Goal: Task Accomplishment & Management: Use online tool/utility

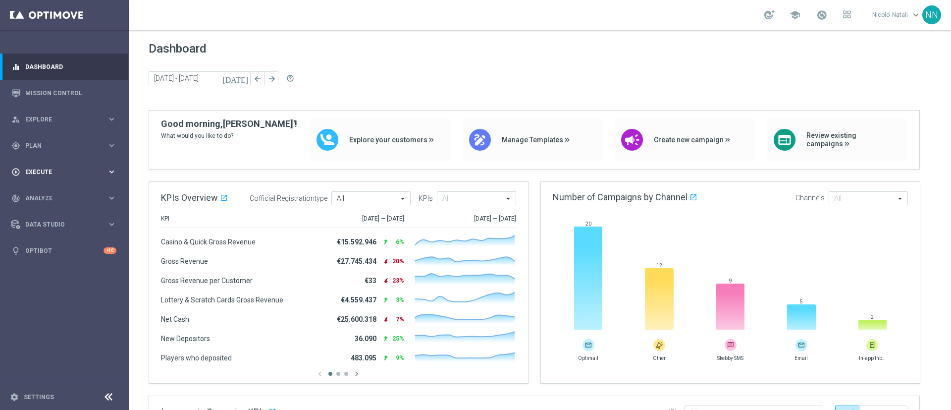
click at [56, 164] on div "play_circle_outline Execute keyboard_arrow_right" at bounding box center [64, 171] width 128 height 26
click at [37, 147] on span "Plan" at bounding box center [66, 146] width 82 height 6
click at [41, 163] on link "Target Groups" at bounding box center [64, 166] width 77 height 8
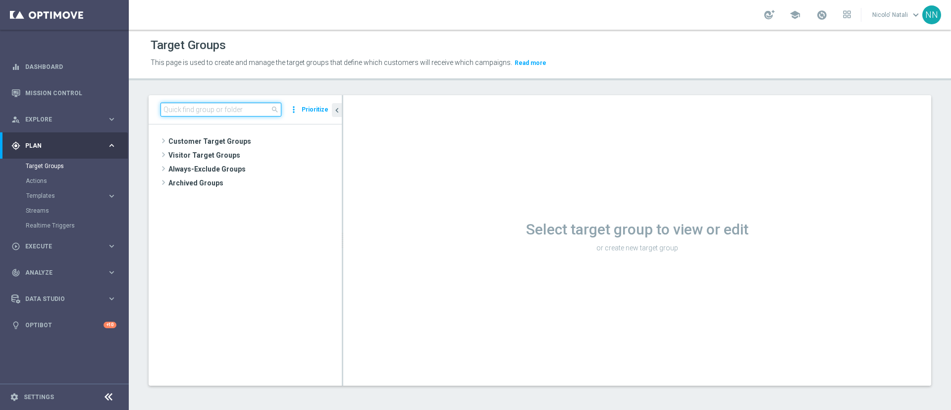
click at [242, 105] on input at bounding box center [220, 110] width 121 height 14
paste input "Active BETTING saldo GGR > 0 L3M Bonus Ratio<0,2 wag rank H-M"
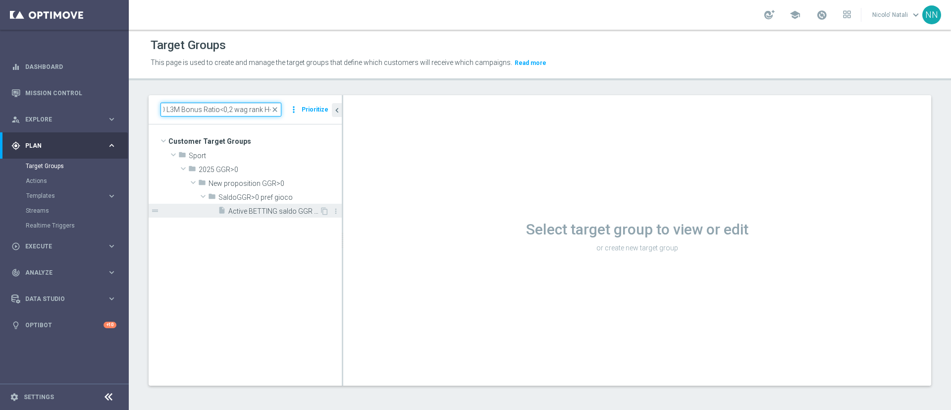
type input "Active BETTING saldo GGR > 0 L3M Bonus Ratio<0,2 wag rank H-M"
click at [276, 207] on span "Active BETTING saldo GGR > 0 L3M Bonus Ratio<0,2 wag rank H-M" at bounding box center [273, 211] width 91 height 8
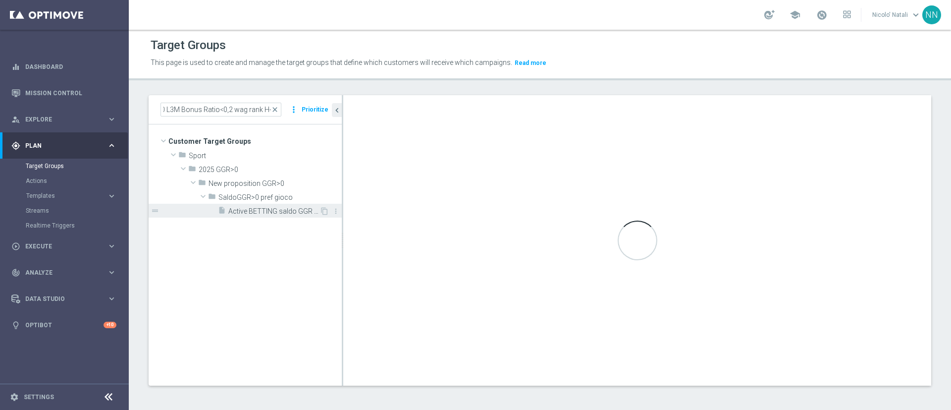
scroll to position [0, 0]
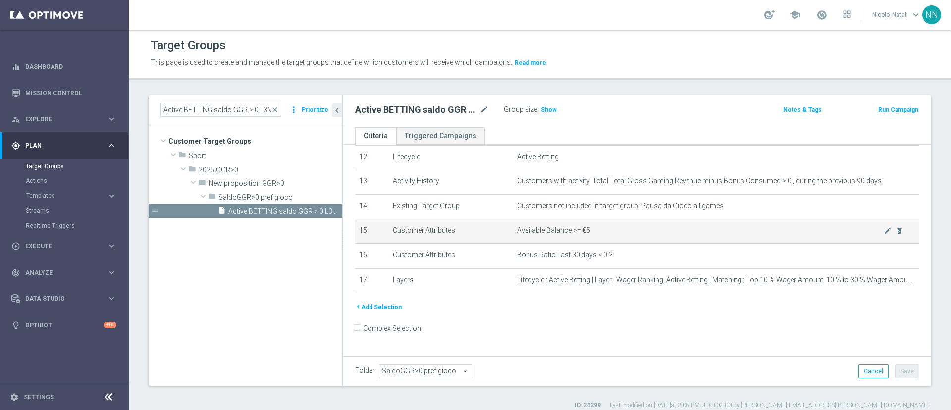
scroll to position [305, 0]
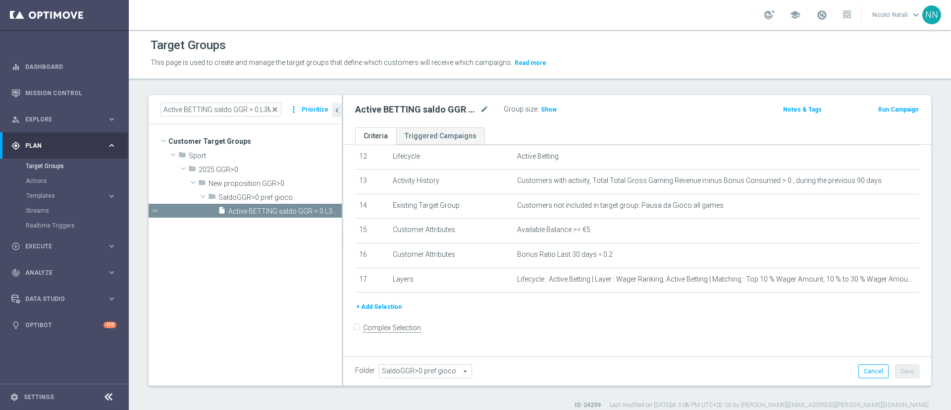
click at [275, 108] on span "close" at bounding box center [275, 109] width 8 height 8
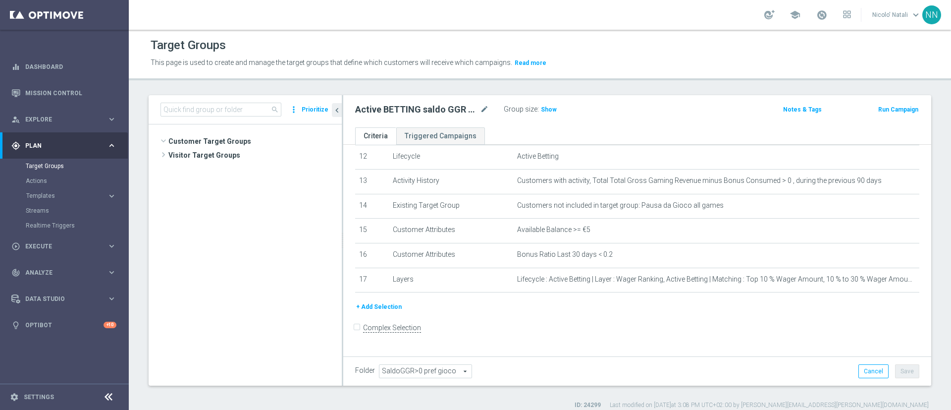
scroll to position [372, 0]
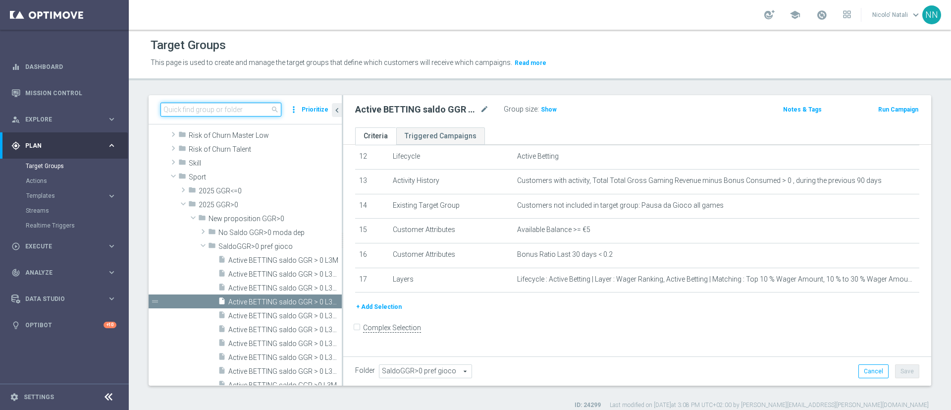
click at [240, 111] on input at bounding box center [220, 110] width 121 height 14
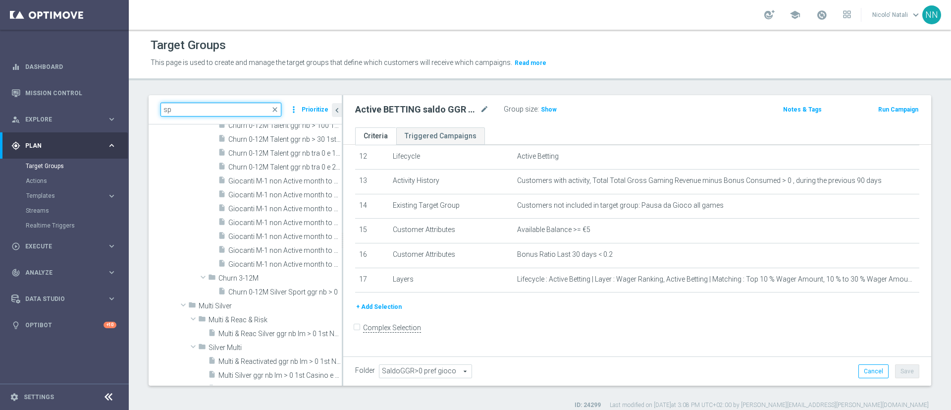
type input "s"
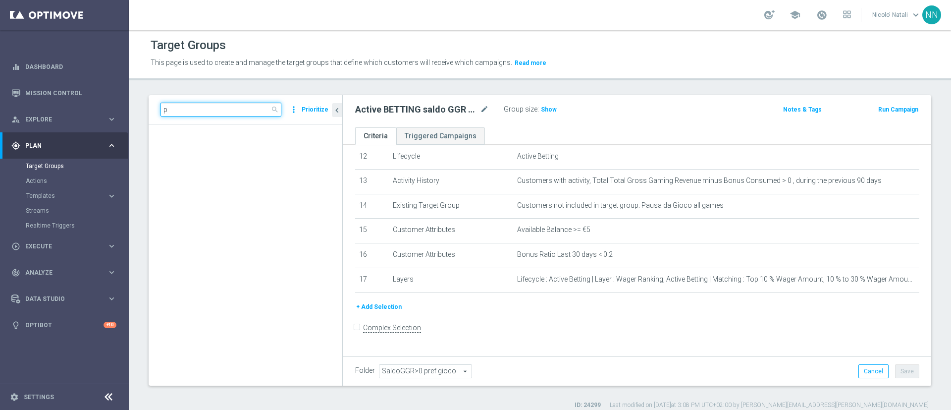
scroll to position [25556, 0]
click at [240, 111] on input "profiling" at bounding box center [220, 110] width 121 height 14
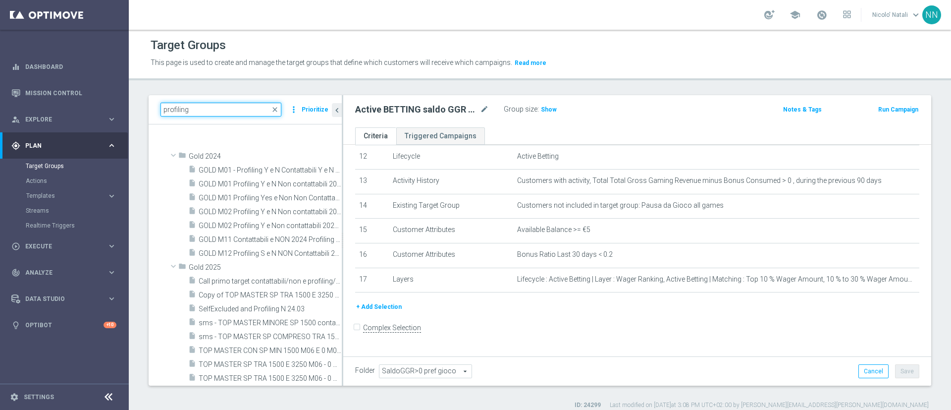
scroll to position [0, 0]
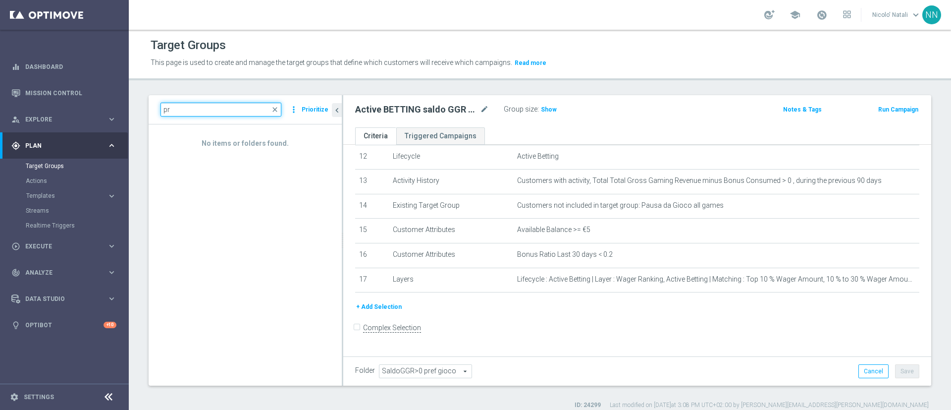
type input "p"
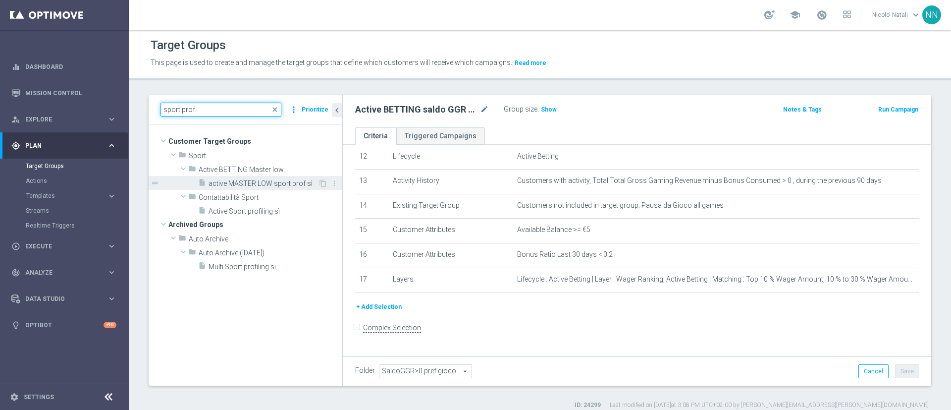
type input "sport prof"
click at [249, 180] on span "active MASTER LOW sport prof sì" at bounding box center [262, 183] width 109 height 8
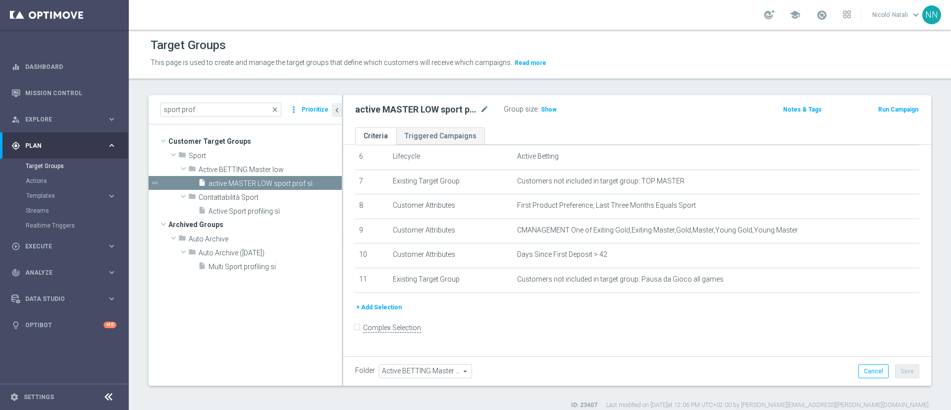
scroll to position [155, 0]
click at [543, 106] on span "Show" at bounding box center [549, 109] width 16 height 7
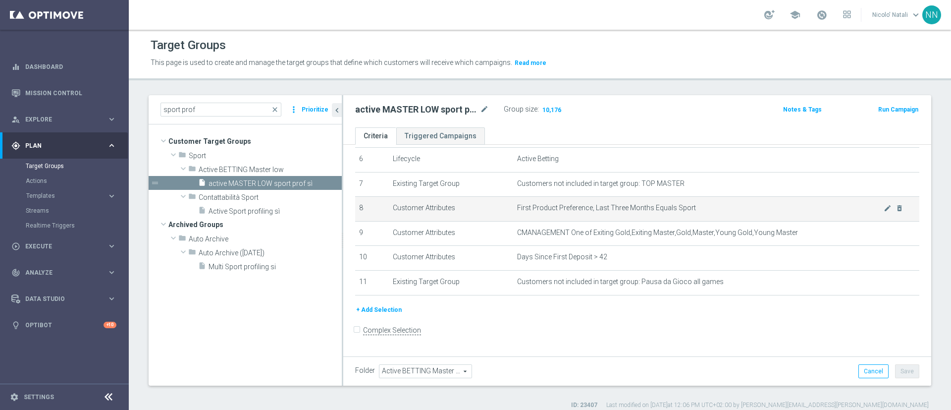
scroll to position [9, 0]
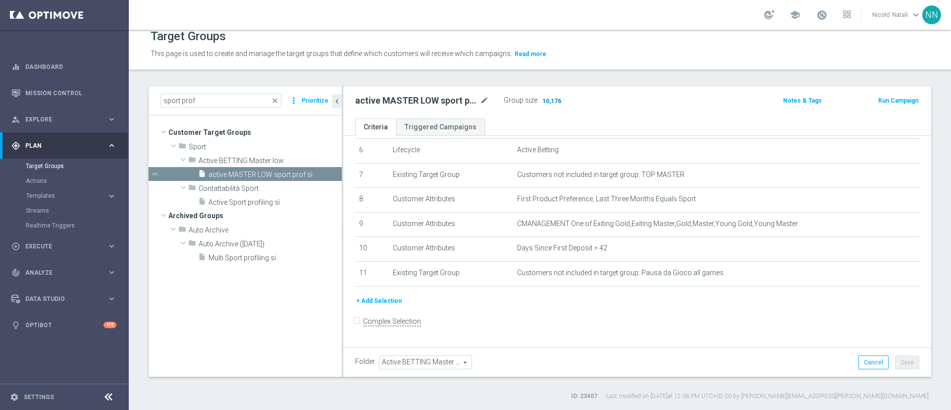
click at [557, 100] on span "10,176" at bounding box center [551, 101] width 21 height 9
click at [276, 204] on span "Active Sport profiling sì" at bounding box center [262, 202] width 109 height 8
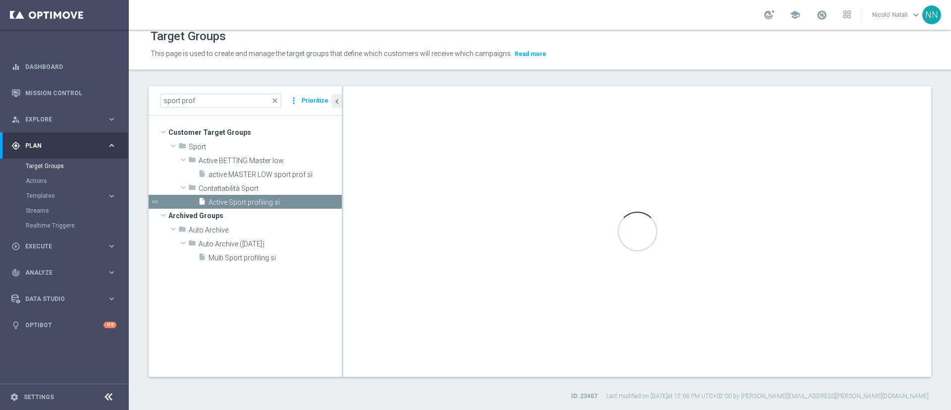
type input "Contattabilità Sport"
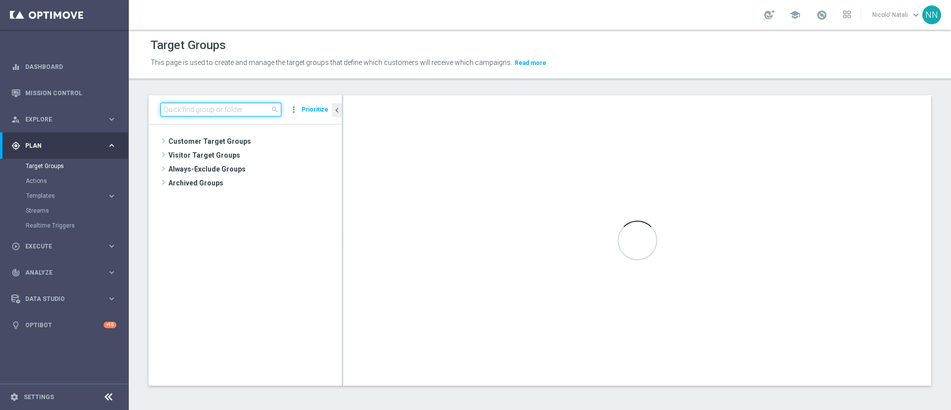
click at [239, 111] on input at bounding box center [220, 110] width 121 height 14
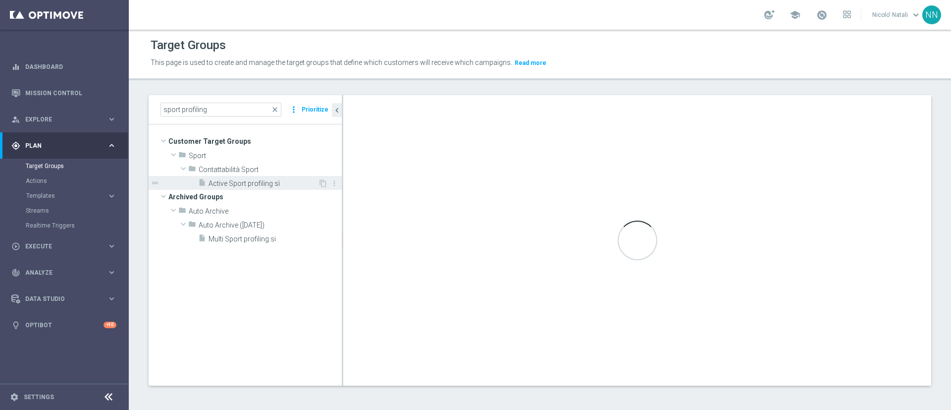
click at [250, 180] on span "Active Sport profiling sì" at bounding box center [262, 183] width 109 height 8
click at [269, 178] on div "insert_drive_file Active Sport profiling sì" at bounding box center [258, 183] width 120 height 14
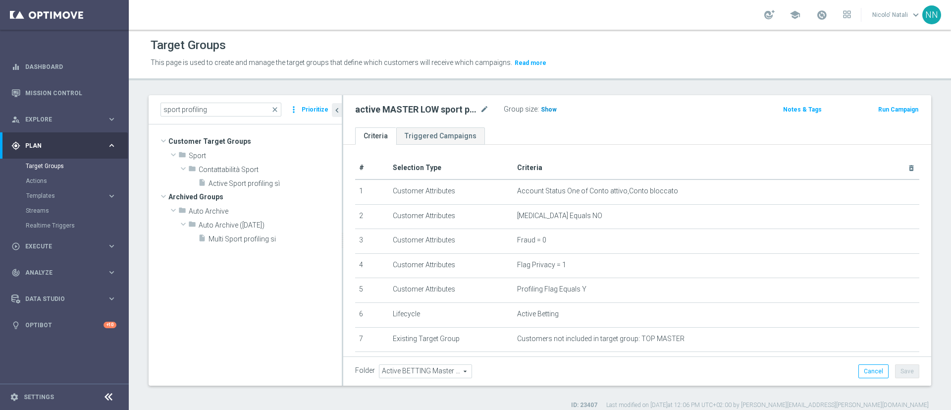
click at [551, 111] on span "Show" at bounding box center [549, 109] width 16 height 7
click at [549, 111] on span "10,176" at bounding box center [551, 110] width 21 height 9
click at [242, 103] on input "sport profiling" at bounding box center [220, 110] width 121 height 14
type input "s"
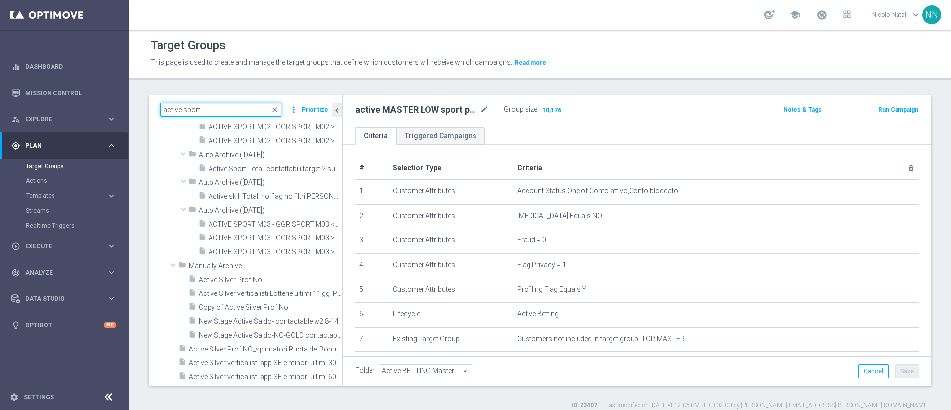
scroll to position [3529, 0]
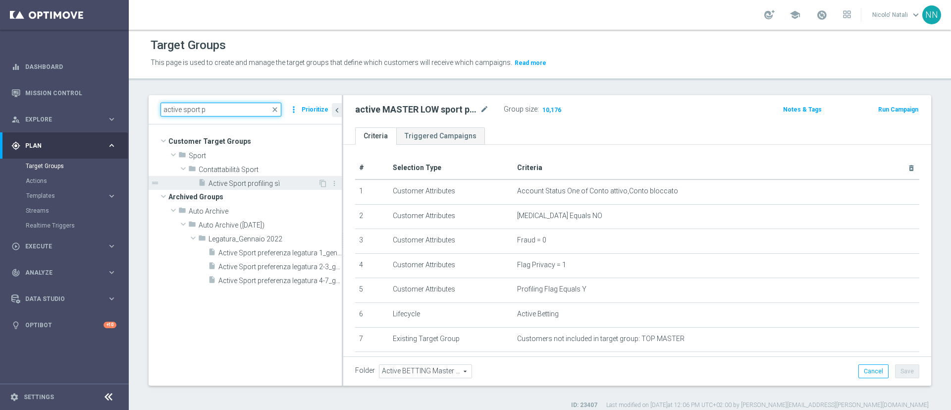
type input "active sport p"
click at [273, 187] on span "Active Sport profiling sì" at bounding box center [262, 183] width 109 height 8
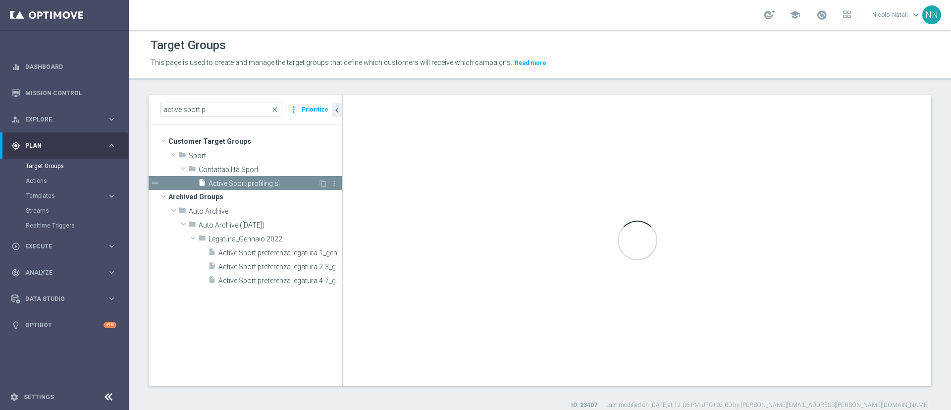
type input "Contattabilità Sport"
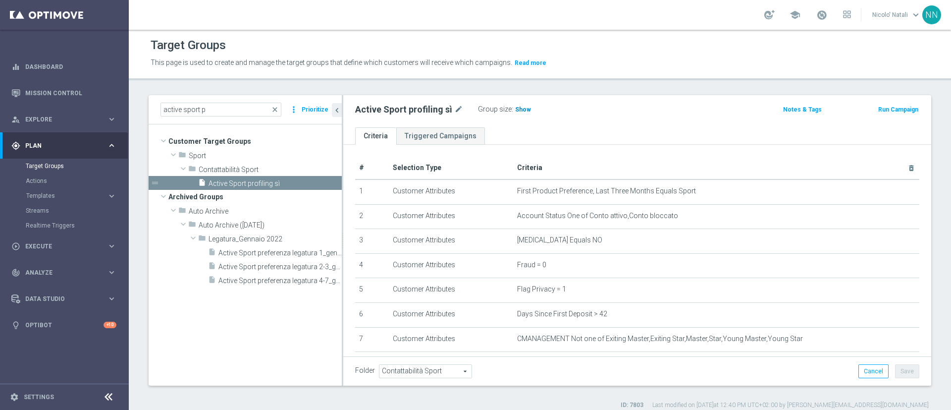
click at [519, 106] on span "Show" at bounding box center [523, 109] width 16 height 7
click at [454, 105] on icon "mode_edit" at bounding box center [458, 109] width 9 height 12
click at [544, 115] on div "Group size : Show" at bounding box center [553, 110] width 99 height 15
click at [516, 111] on span "Show" at bounding box center [523, 109] width 16 height 7
click at [526, 111] on span "103,189" at bounding box center [528, 110] width 24 height 9
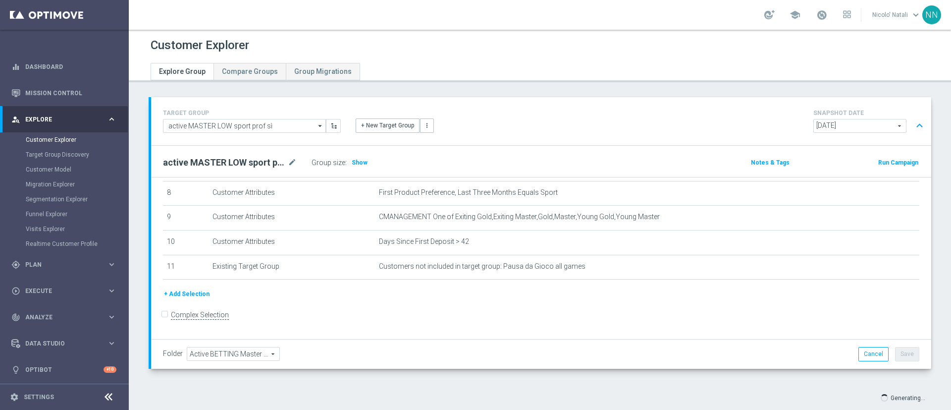
scroll to position [21, 0]
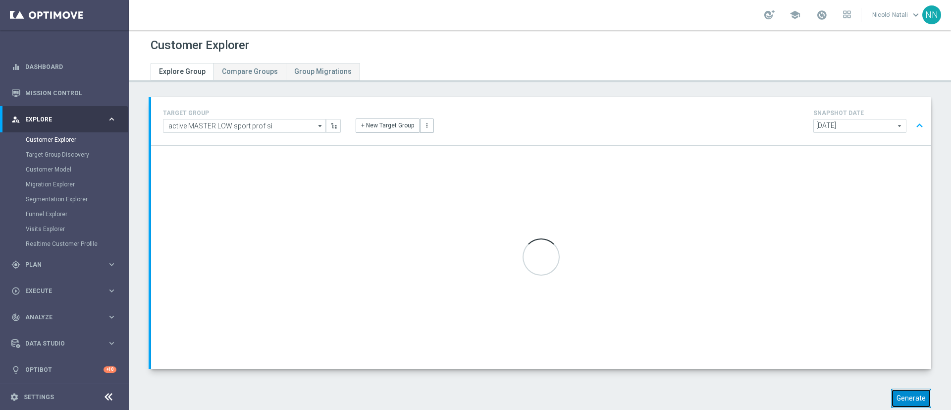
click at [894, 397] on button "Generate" at bounding box center [911, 397] width 40 height 19
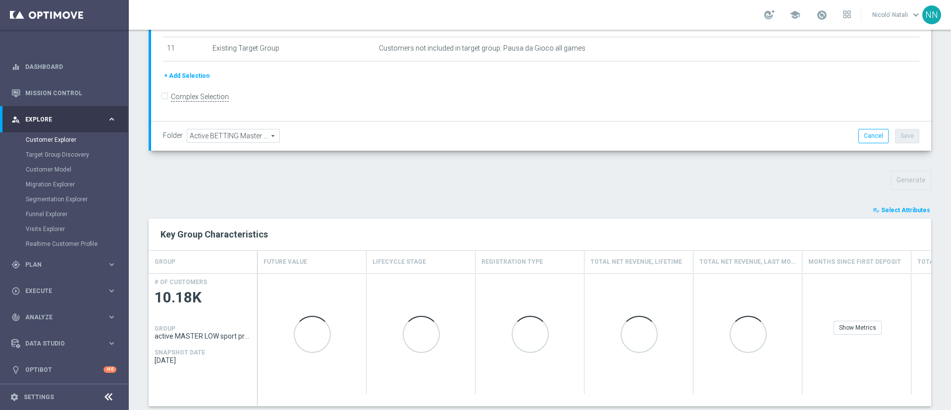
scroll to position [218, 0]
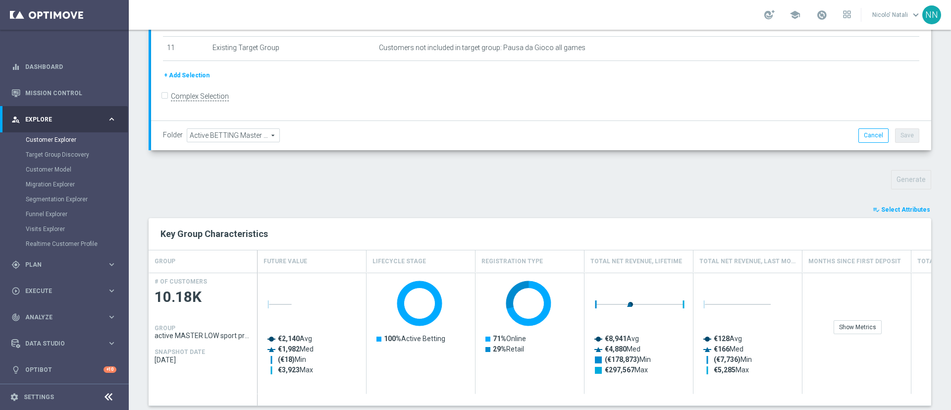
click at [872, 213] on button "playlist_add_check Select Attributes" at bounding box center [901, 209] width 59 height 11
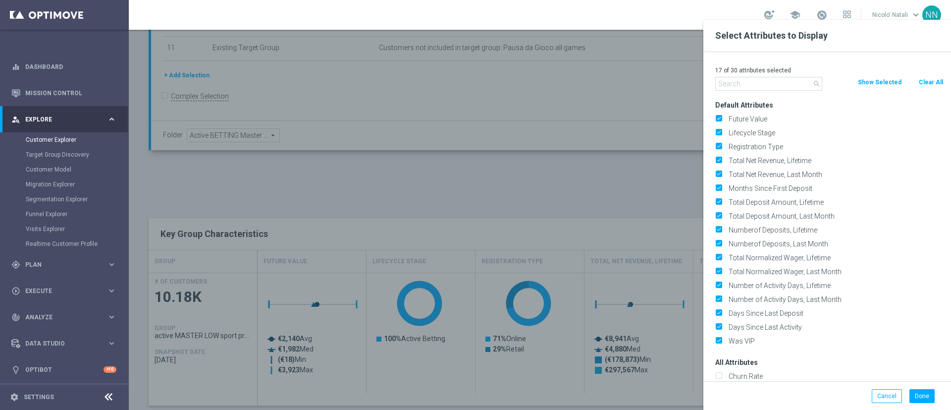
click at [936, 83] on button "Clear All" at bounding box center [931, 82] width 26 height 11
checkbox input "false"
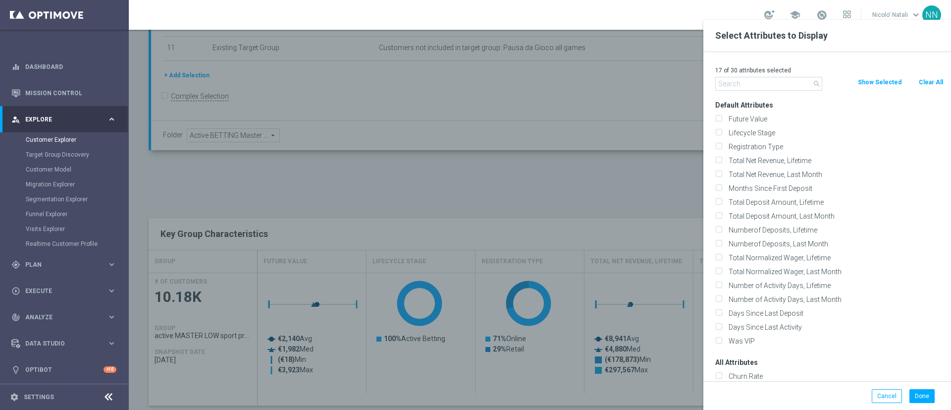
checkbox input "false"
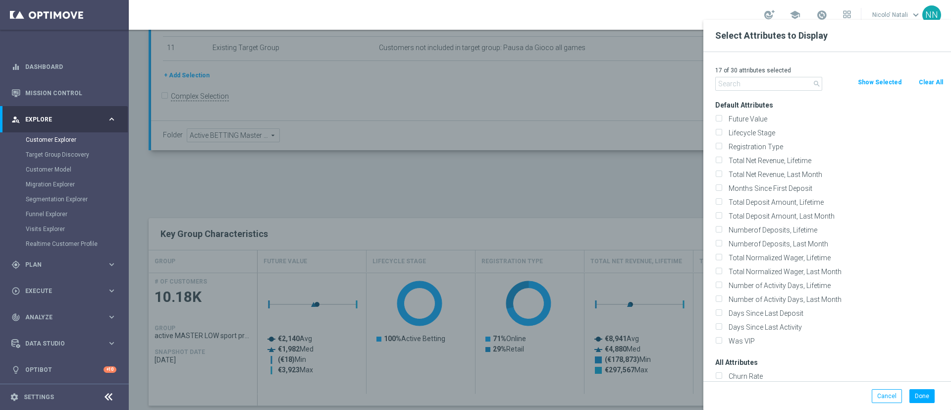
checkbox input "false"
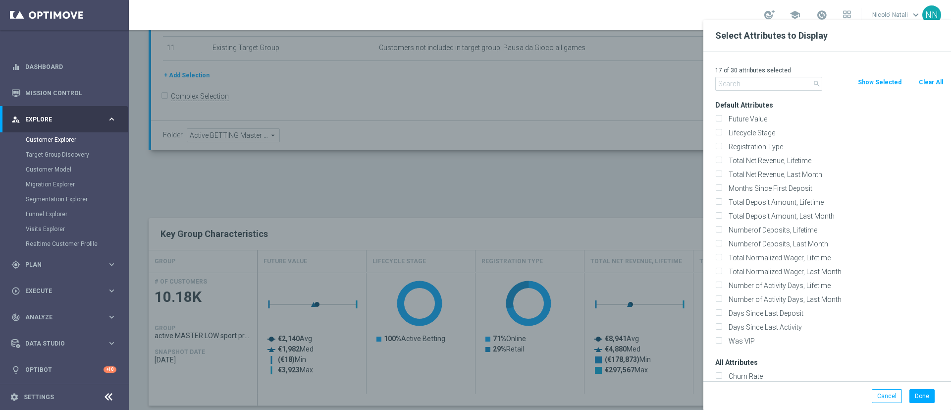
checkbox input "false"
click at [779, 82] on input "text" at bounding box center [768, 84] width 107 height 14
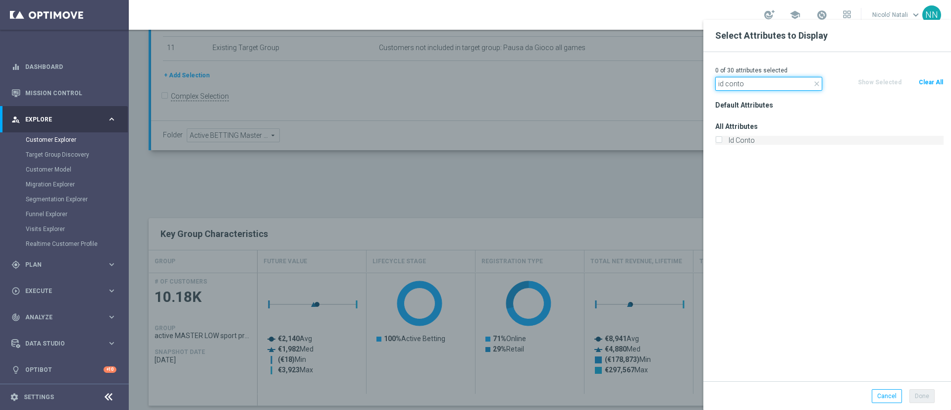
type input "id conto"
click at [754, 138] on label "Id Conto" at bounding box center [834, 140] width 218 height 9
click at [722, 138] on input "Id Conto" at bounding box center [718, 141] width 6 height 6
checkbox input "true"
click at [927, 395] on button "Done" at bounding box center [921, 396] width 25 height 14
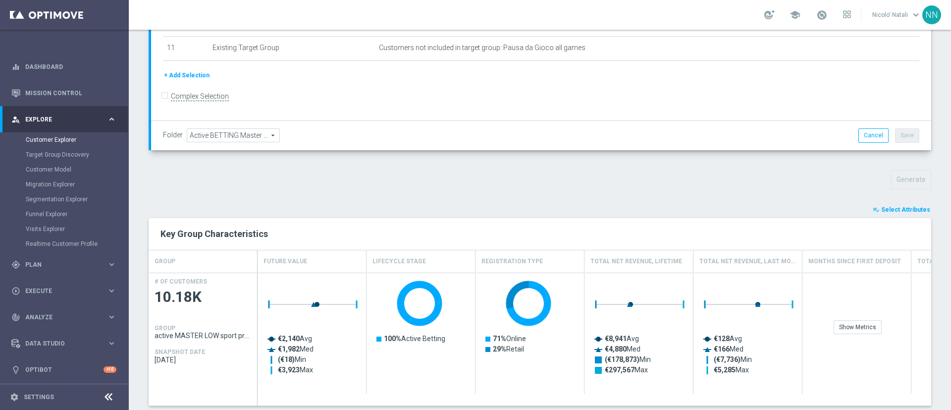
type input "Search"
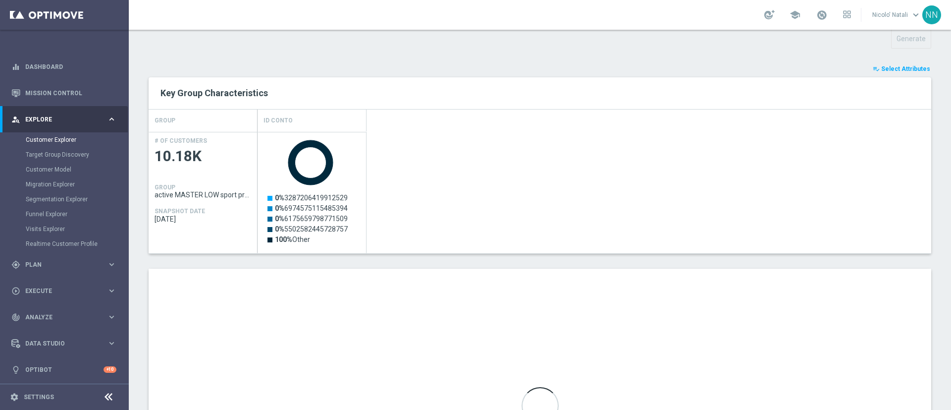
scroll to position [361, 0]
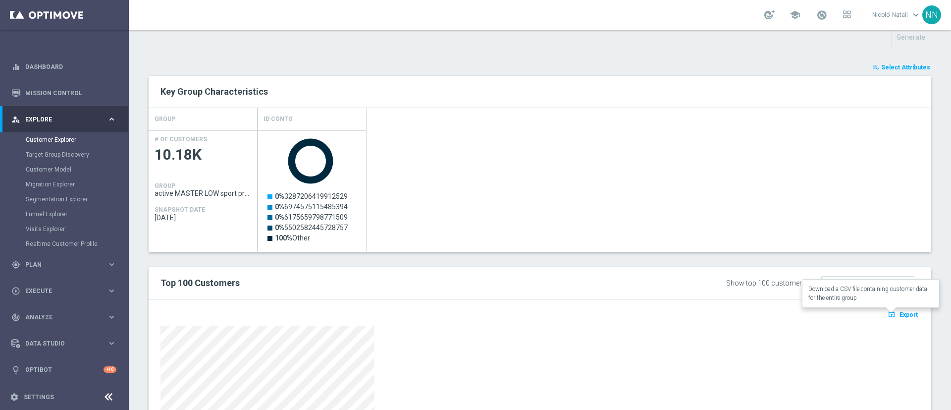
click at [899, 312] on span "Export" at bounding box center [908, 314] width 18 height 7
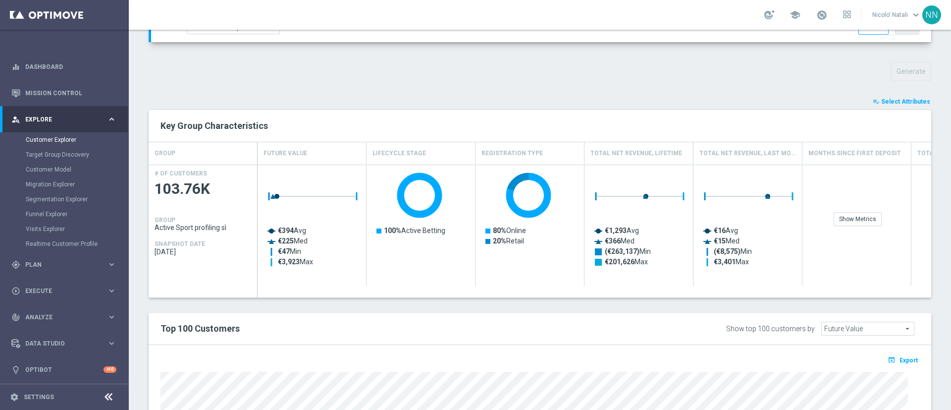
scroll to position [331, 0]
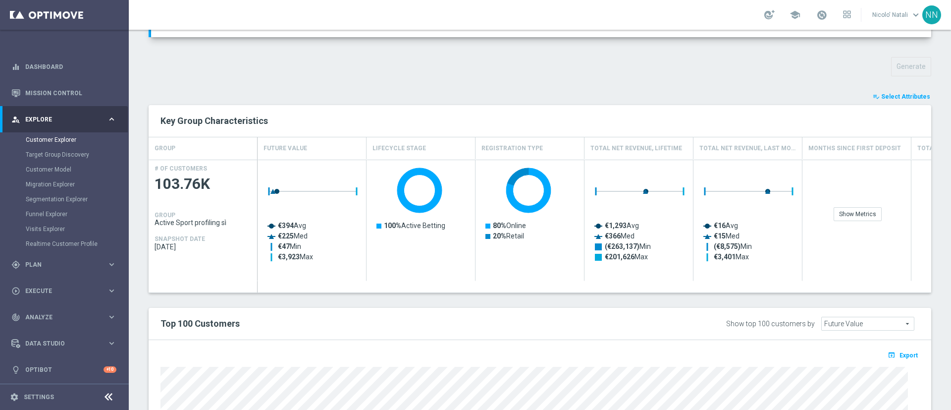
click at [892, 98] on span "Select Attributes" at bounding box center [905, 96] width 49 height 7
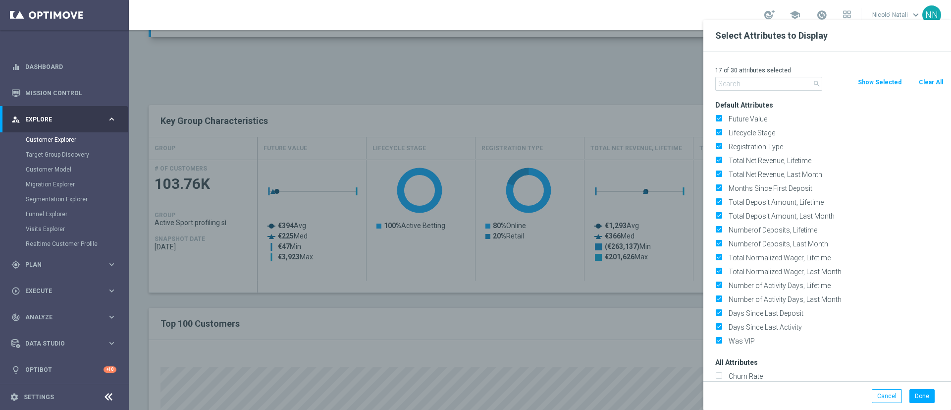
click at [785, 83] on input "text" at bounding box center [768, 84] width 107 height 14
click at [930, 83] on button "Clear All" at bounding box center [931, 82] width 26 height 11
checkbox input "false"
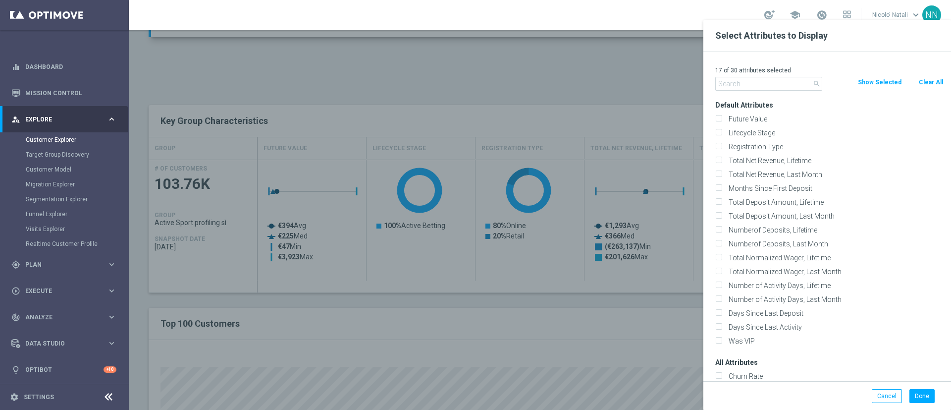
checkbox input "false"
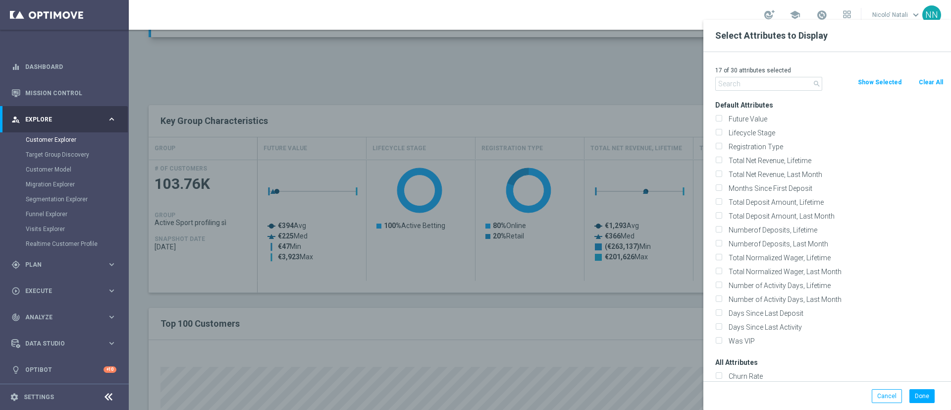
checkbox input "false"
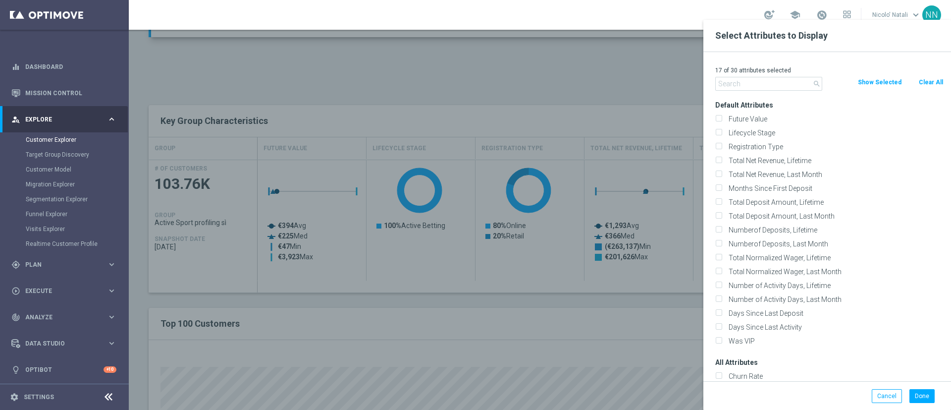
checkbox input "false"
click at [760, 84] on input "text" at bounding box center [768, 84] width 107 height 14
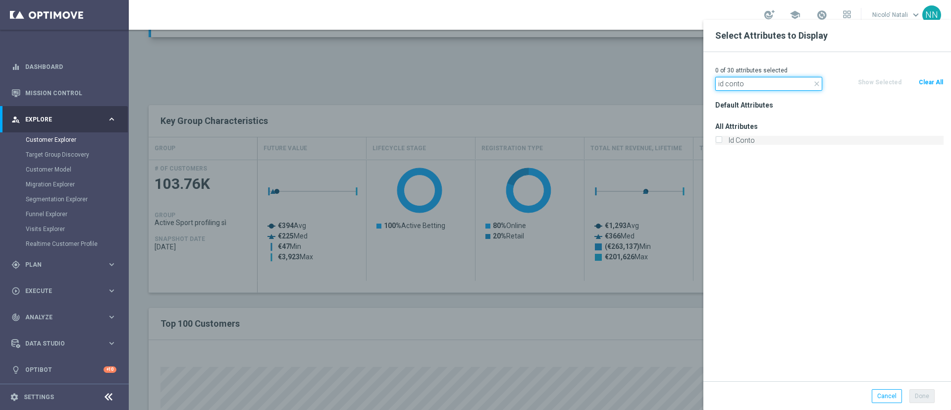
type input "id conto"
click at [750, 138] on label "Id Conto" at bounding box center [834, 140] width 218 height 9
click at [722, 138] on input "Id Conto" at bounding box center [718, 141] width 6 height 6
checkbox input "true"
click at [917, 404] on div "Done Cancel" at bounding box center [827, 395] width 248 height 29
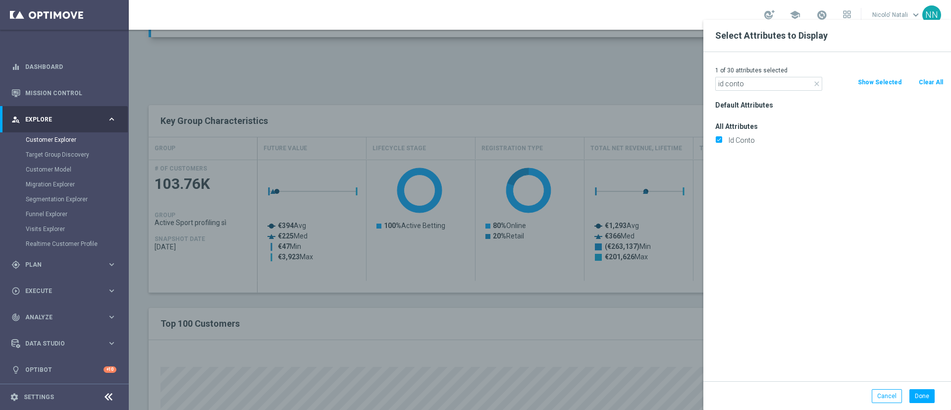
click at [917, 403] on div "Done Cancel" at bounding box center [827, 395] width 248 height 29
click at [918, 401] on button "Done" at bounding box center [921, 396] width 25 height 14
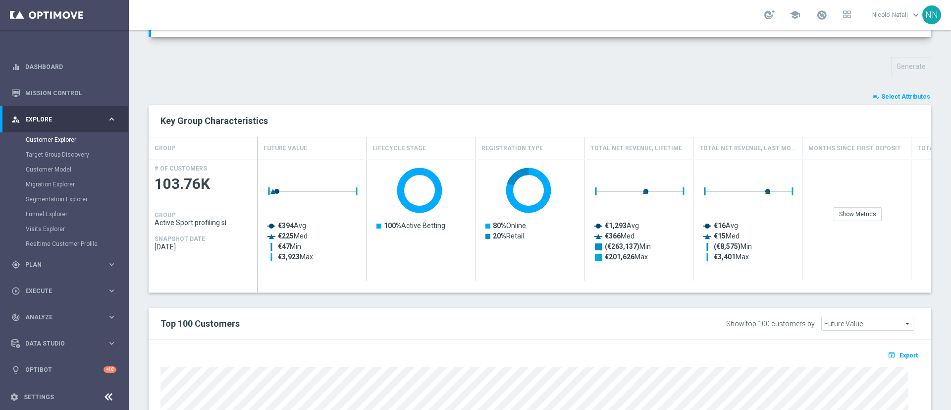
type input "Search"
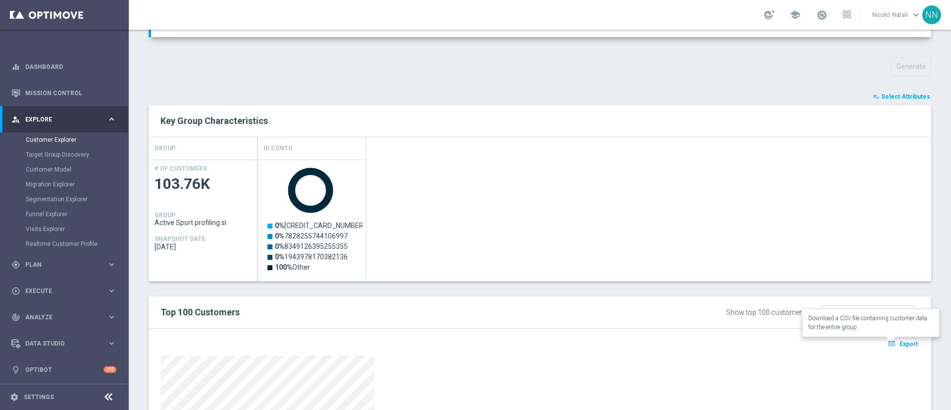
click at [899, 342] on span "Export" at bounding box center [908, 343] width 18 height 7
click at [886, 93] on span "Select Attributes" at bounding box center [905, 96] width 49 height 7
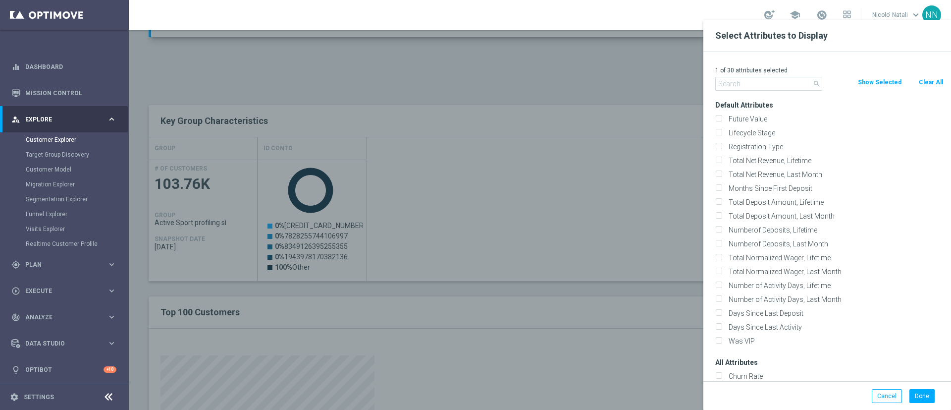
click at [566, 79] on div at bounding box center [604, 225] width 951 height 410
click at [568, 93] on div at bounding box center [604, 225] width 951 height 410
click at [879, 401] on button "Cancel" at bounding box center [887, 396] width 30 height 14
